Goal: Information Seeking & Learning: Check status

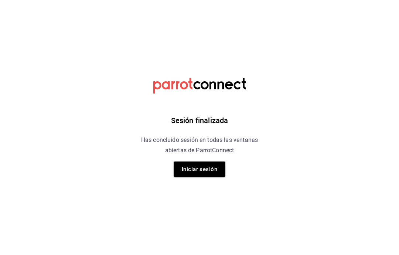
click at [208, 166] on button "Iniciar sesión" at bounding box center [199, 169] width 52 height 16
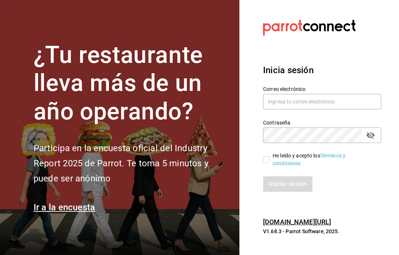
click at [296, 109] on input "text" at bounding box center [322, 102] width 118 height 16
type input "[EMAIL_ADDRESS][DOMAIN_NAME]"
click at [266, 163] on input "He leído y acepto los Términos y condiciones." at bounding box center [266, 159] width 7 height 7
checkbox input "true"
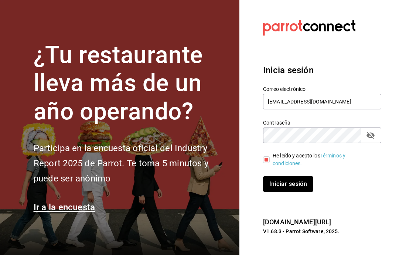
click at [293, 192] on button "Iniciar sesión" at bounding box center [288, 184] width 50 height 16
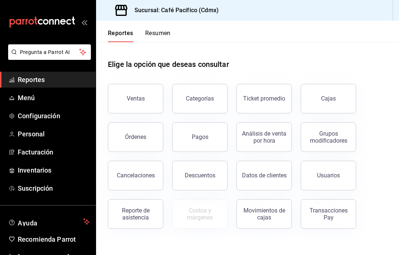
click at [125, 104] on button "Ventas" at bounding box center [135, 99] width 55 height 30
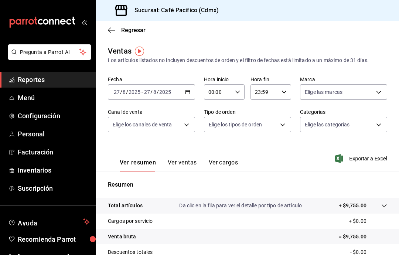
click at [62, 98] on span "Menú" at bounding box center [54, 98] width 72 height 10
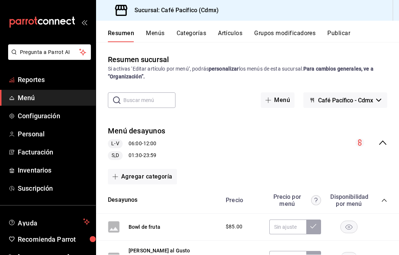
click at [59, 75] on span "Reportes" at bounding box center [54, 80] width 72 height 10
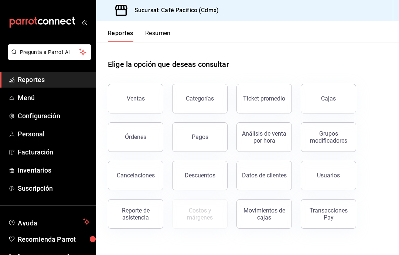
click at [137, 215] on div "Reporte de asistencia" at bounding box center [136, 214] width 46 height 14
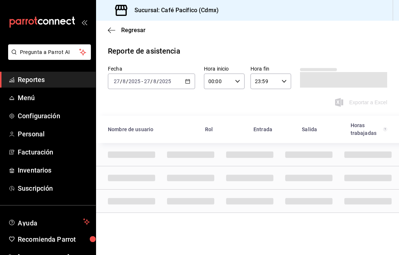
scroll to position [30, 0]
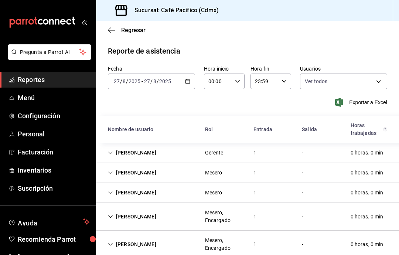
click at [110, 150] on icon "Cell" at bounding box center [110, 152] width 5 height 5
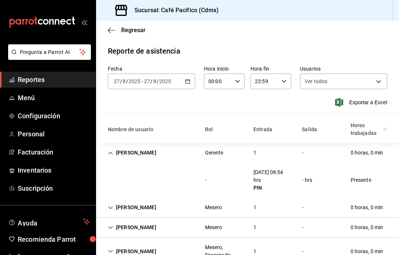
click at [120, 146] on div "Gerardo Trujillo" at bounding box center [132, 153] width 60 height 14
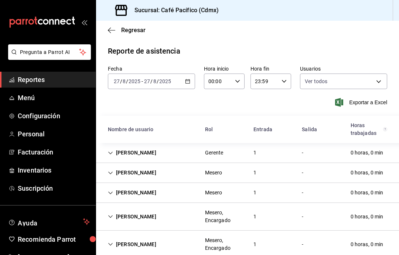
click at [113, 166] on div "Jared Mes" at bounding box center [132, 173] width 60 height 14
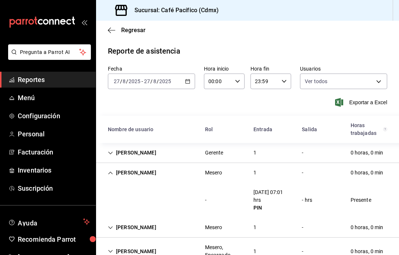
click at [118, 166] on div "Jared Mes" at bounding box center [132, 173] width 60 height 14
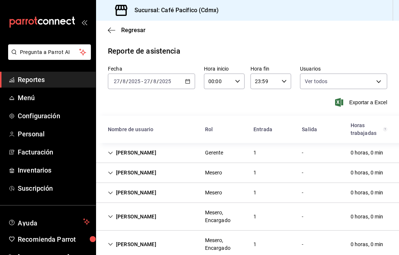
click at [114, 186] on div "Diana Mes" at bounding box center [132, 193] width 60 height 14
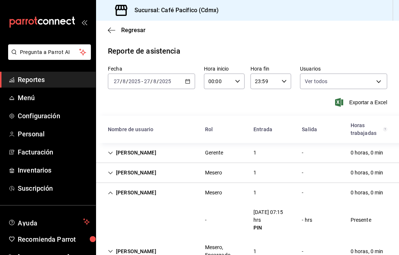
click at [123, 186] on div "Diana Mes" at bounding box center [132, 193] width 60 height 14
